Goal: Share content

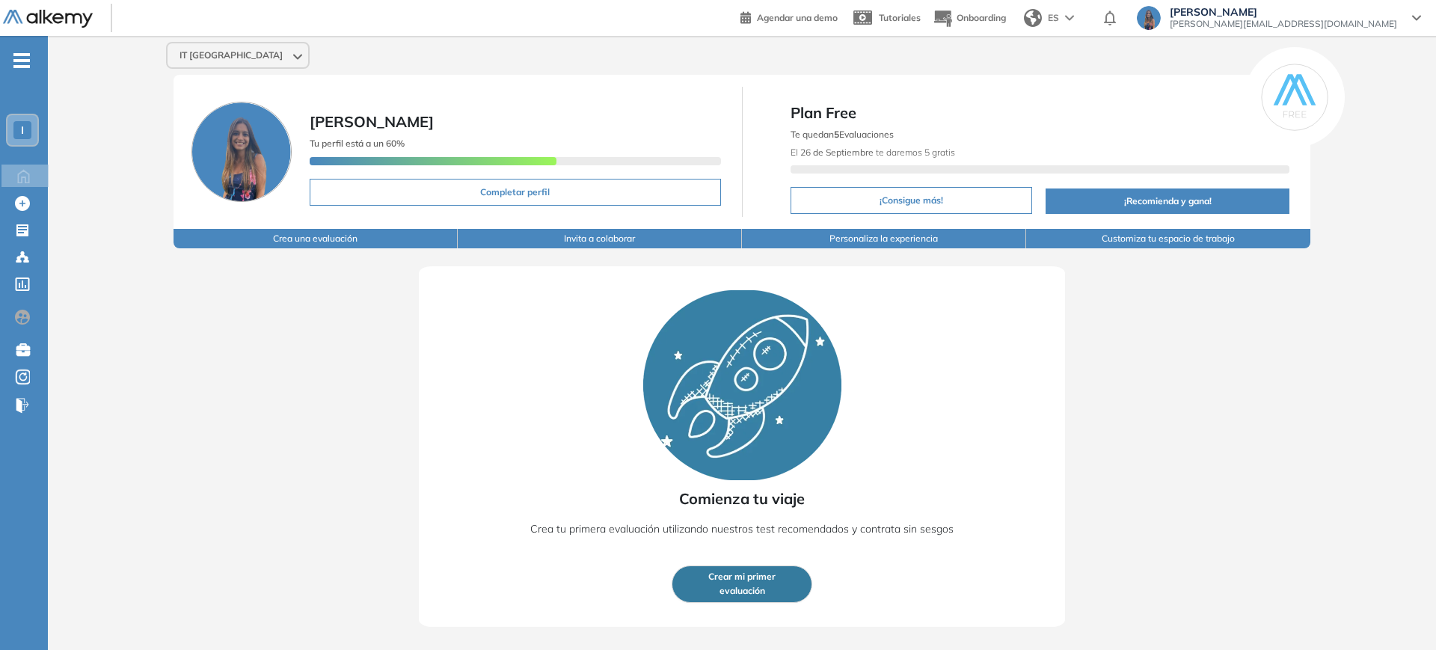
click at [20, 138] on div "I" at bounding box center [22, 130] width 18 height 18
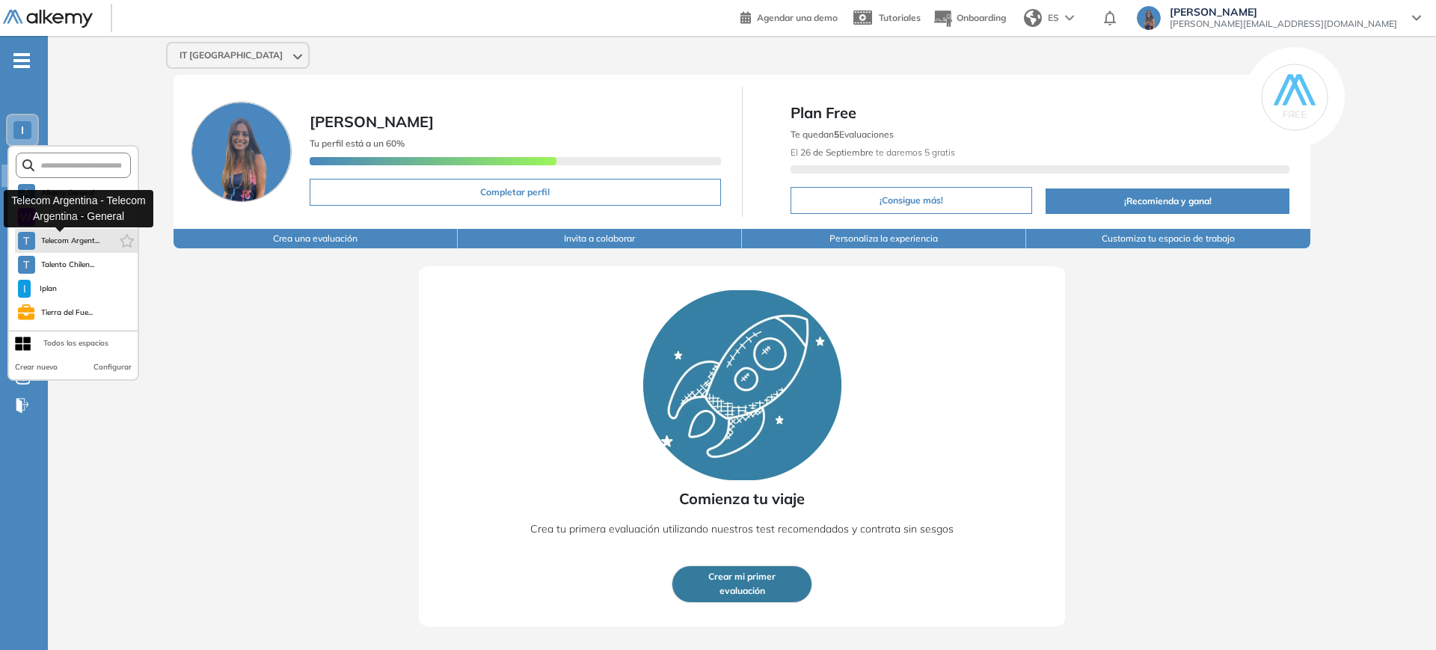
click at [54, 232] on button "T Telecom Argent..." at bounding box center [59, 241] width 82 height 18
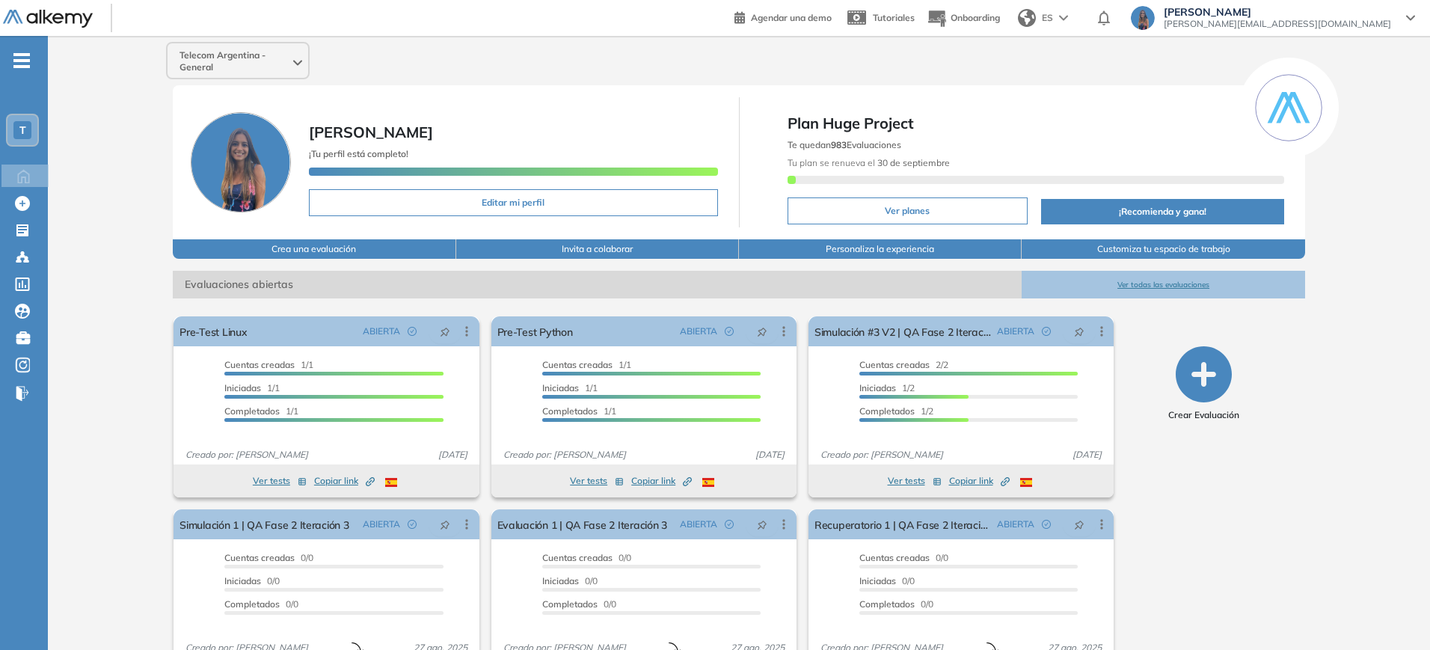
click at [1187, 286] on button "Ver todas las evaluaciones" at bounding box center [1163, 285] width 283 height 28
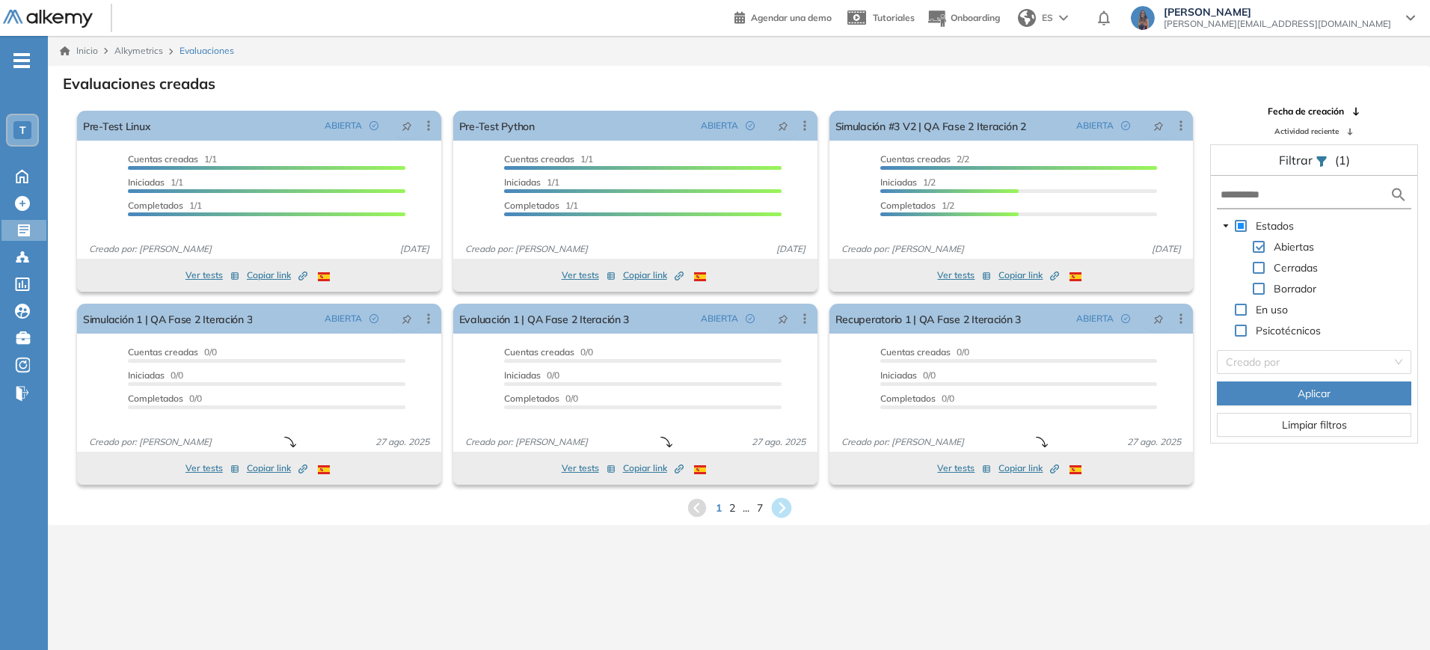
click at [788, 507] on icon at bounding box center [781, 508] width 20 height 20
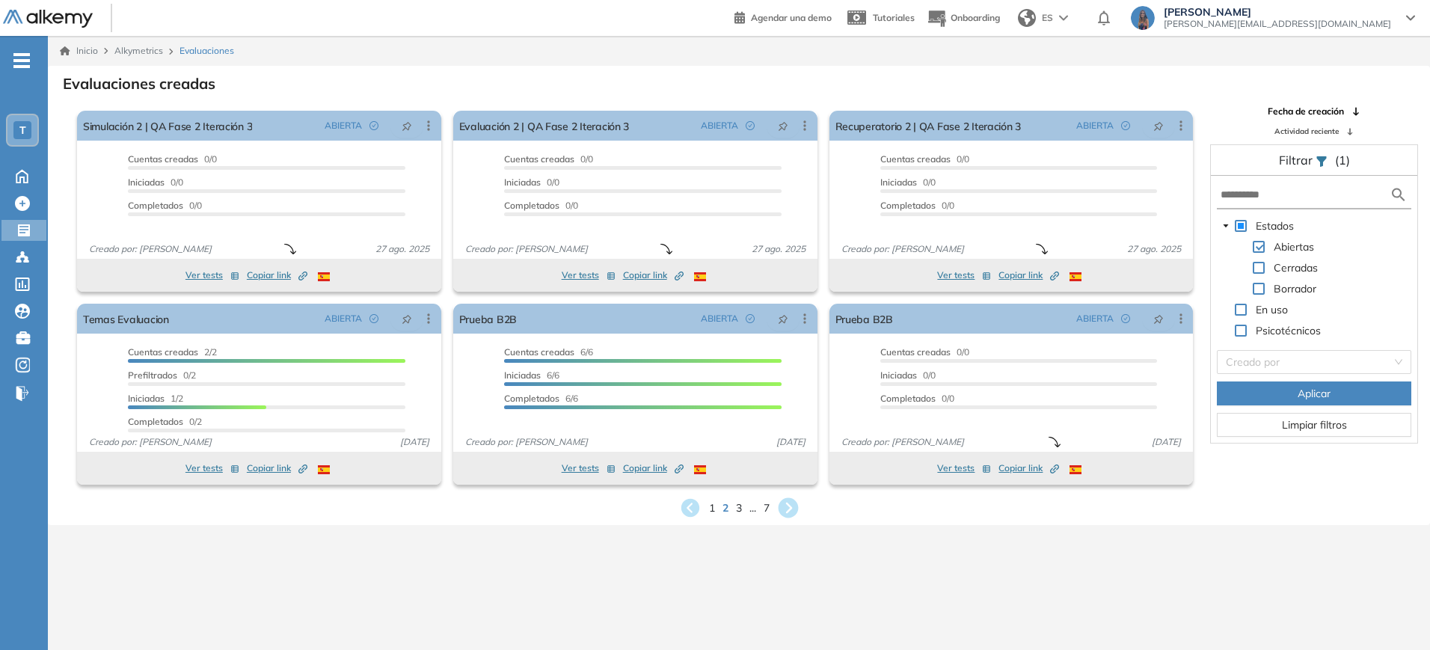
click at [788, 507] on icon at bounding box center [788, 508] width 20 height 20
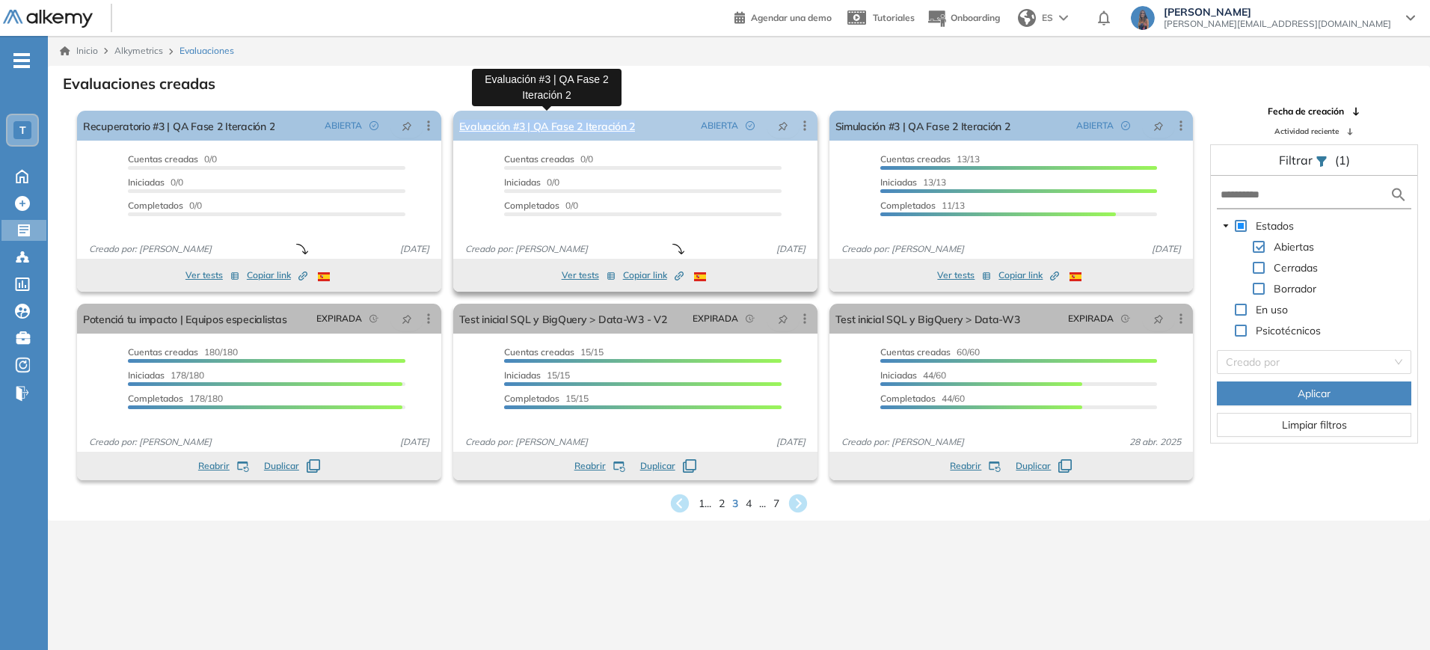
drag, startPoint x: 654, startPoint y: 122, endPoint x: 456, endPoint y: 120, distance: 197.5
click at [456, 120] on div "Evaluación #3 | QA Fase 2 Iteración 2 ABIERTA Editar Los siguientes tests ya no…" at bounding box center [635, 126] width 364 height 30
copy link "Evaluación #3 | QA Fase 2 Iteración 2"
click at [655, 278] on span "Copiar link Created by potrace 1.16, written by [PERSON_NAME] [DATE]-[DATE]" at bounding box center [653, 275] width 61 height 13
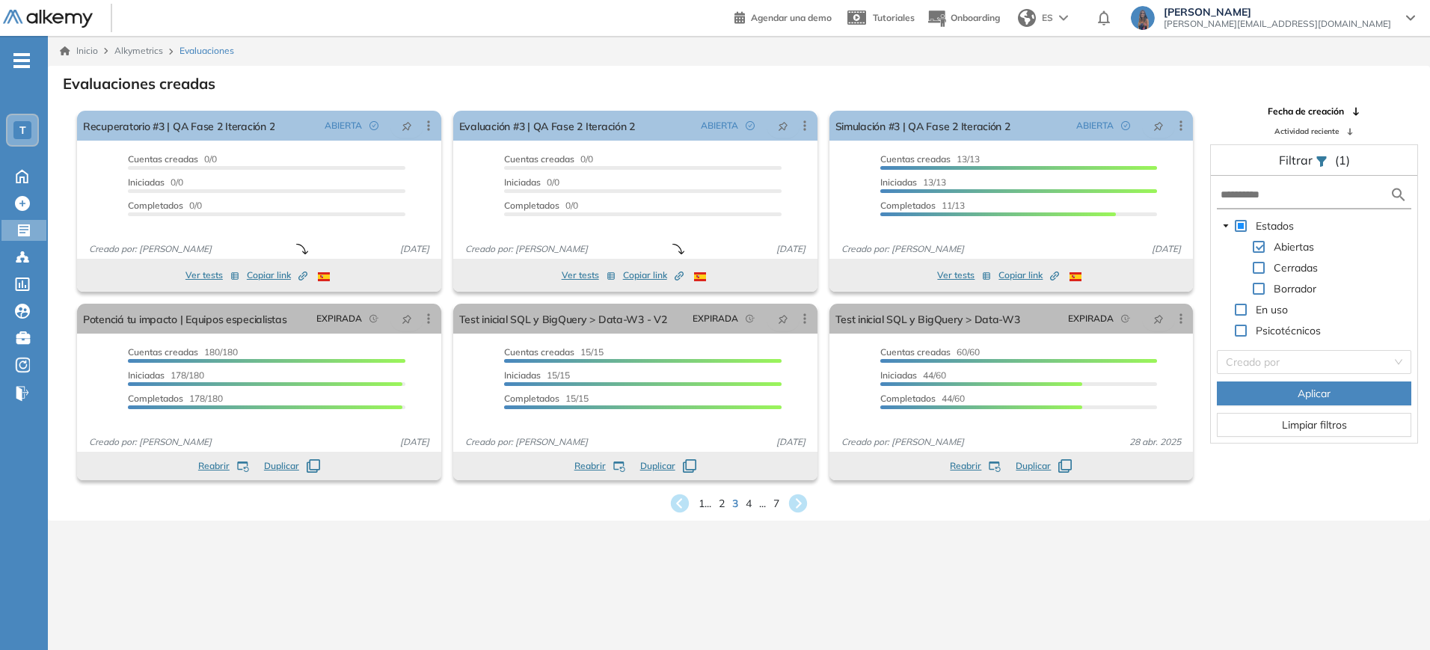
click at [706, 611] on div "Inicio Alkymetrics Evaluaciones Evaluaciones creadas El proctoring será activad…" at bounding box center [739, 361] width 1383 height 650
